Goal: Use online tool/utility

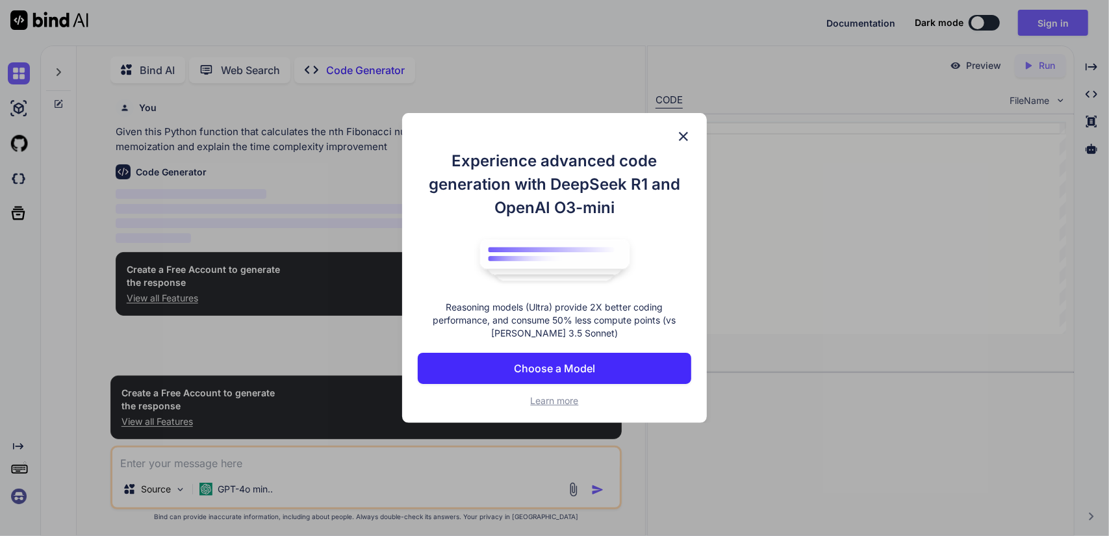
scroll to position [5, 0]
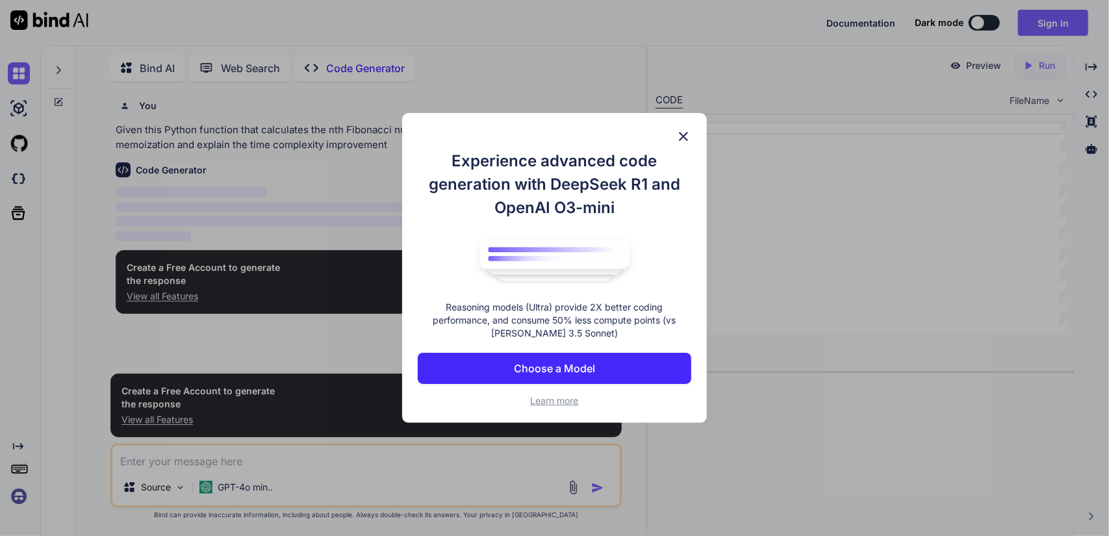
click at [581, 362] on p "Choose a Model" at bounding box center [554, 369] width 81 height 16
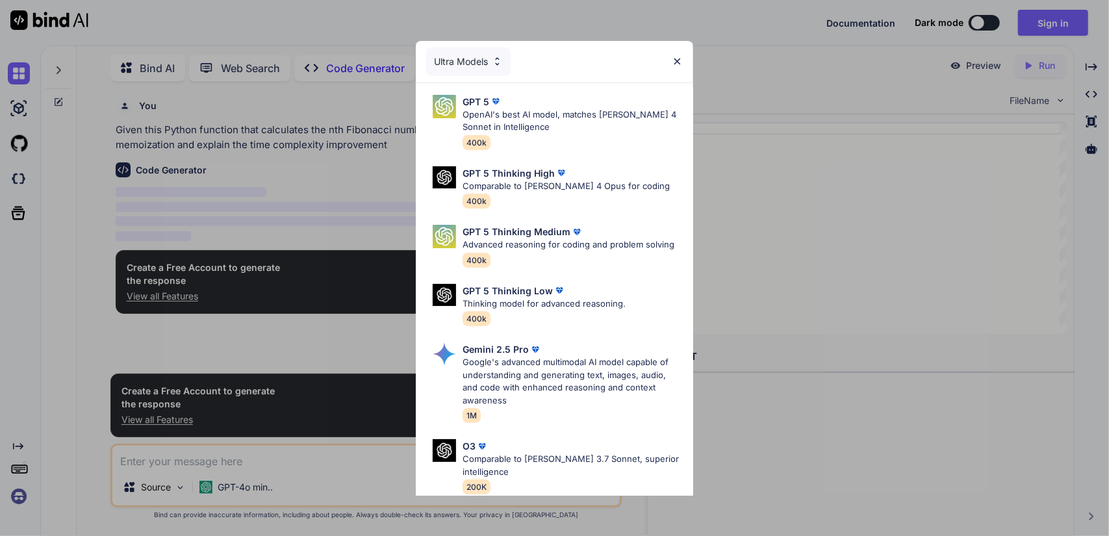
click at [678, 57] on img at bounding box center [677, 61] width 11 height 11
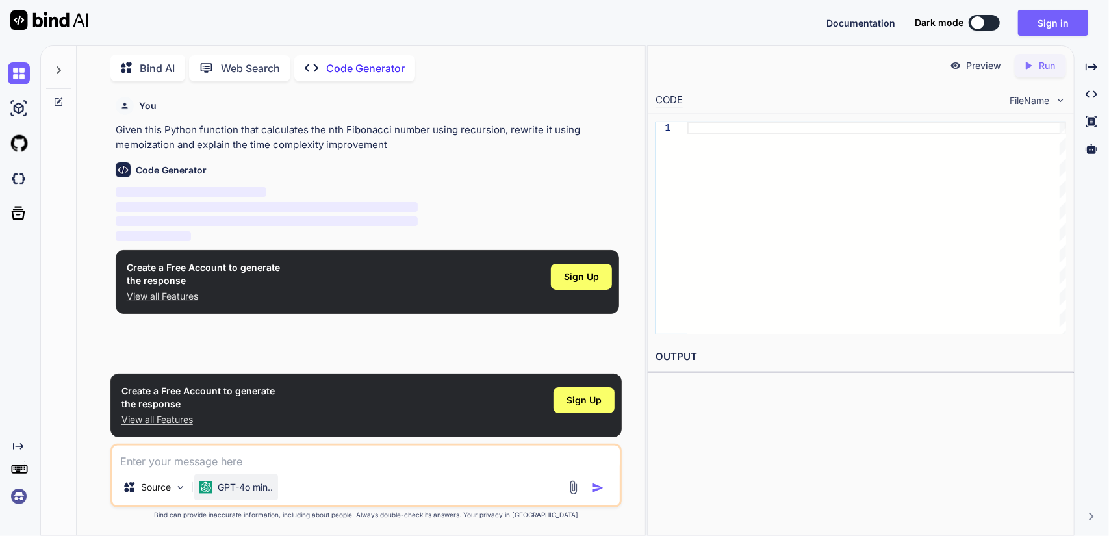
click at [257, 491] on p "GPT-4o min.." at bounding box center [245, 487] width 55 height 13
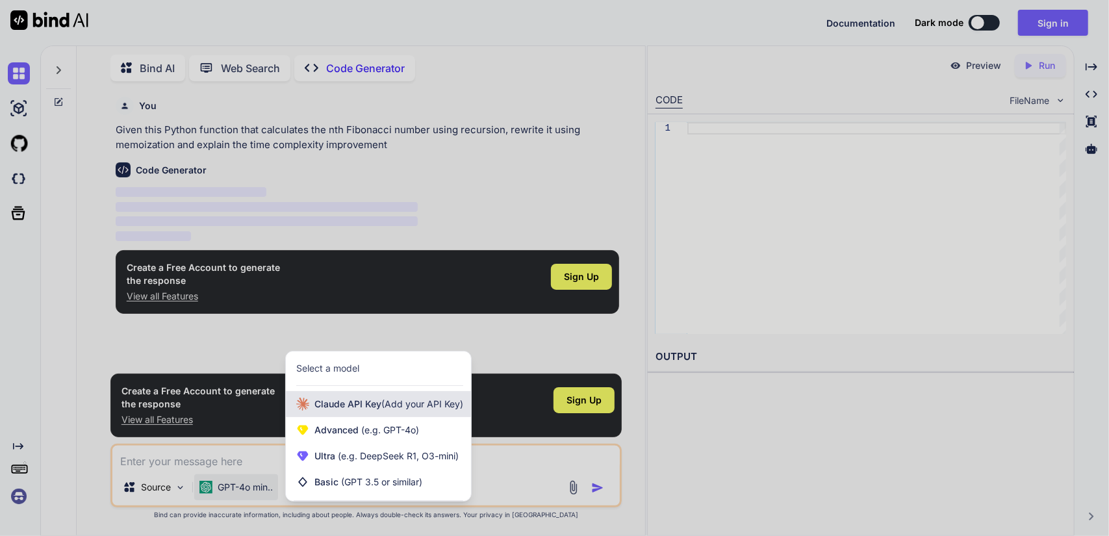
click at [413, 401] on span "(Add your API Key)" at bounding box center [422, 403] width 82 height 11
type textarea "x"
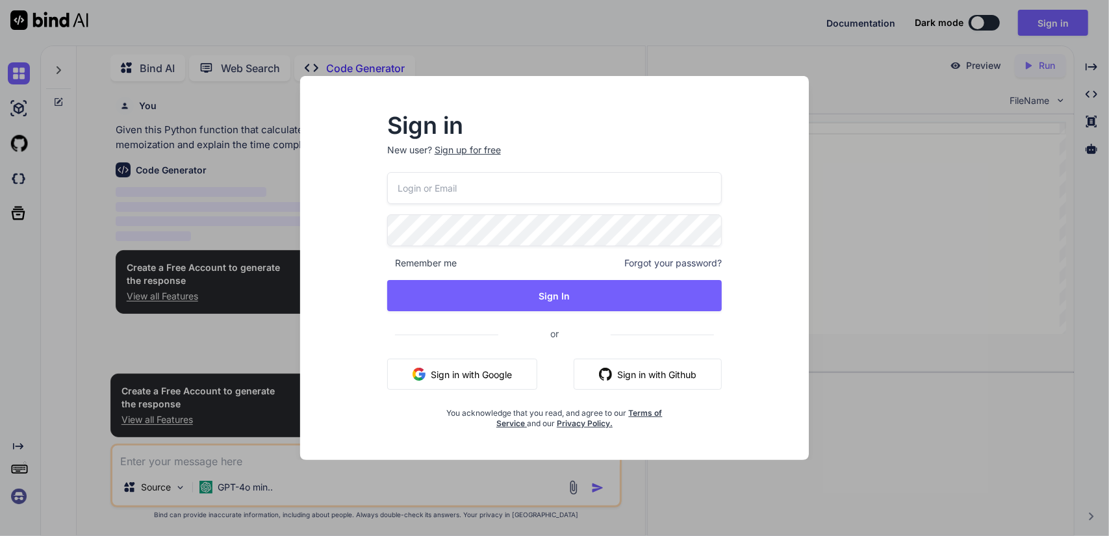
click at [643, 36] on div "Sign in New user? Sign up for free Remember me Forgot your password? Sign In or…" at bounding box center [554, 268] width 1109 height 536
